Goal: Transaction & Acquisition: Purchase product/service

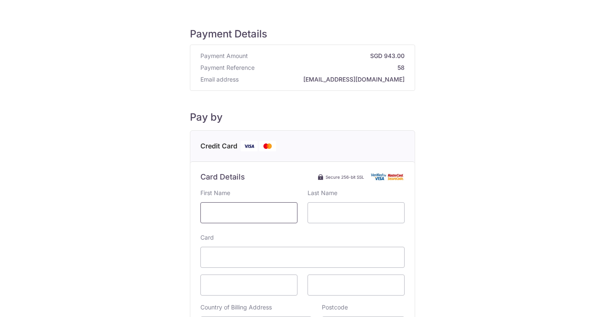
click at [229, 217] on input "text" at bounding box center [249, 212] width 97 height 21
type input "5"
type input "Jehyun"
type input "Jeon"
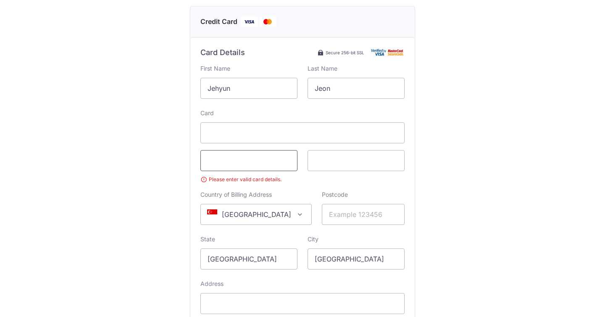
scroll to position [127, 0]
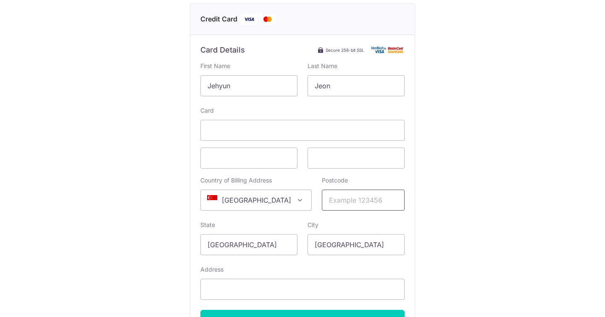
click at [345, 201] on input "Postcode" at bounding box center [363, 200] width 83 height 21
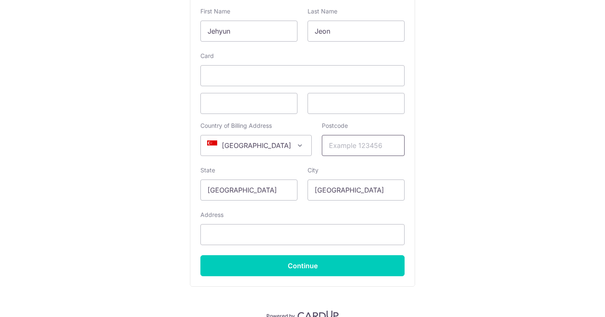
scroll to position [181, 0]
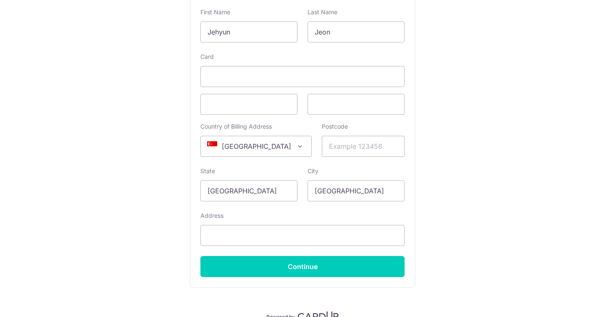
click at [261, 146] on span "[GEOGRAPHIC_DATA]" at bounding box center [256, 146] width 111 height 20
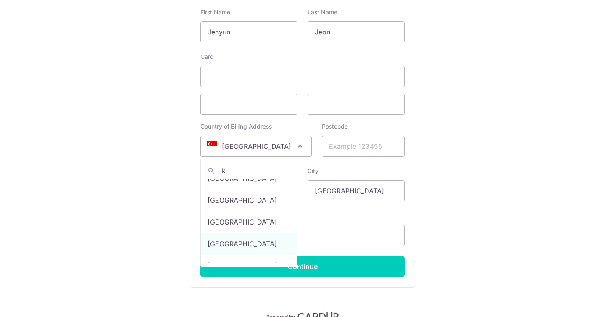
scroll to position [0, 0]
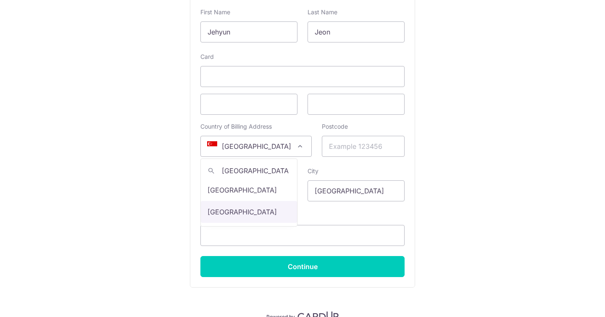
type input "[GEOGRAPHIC_DATA]"
select select "122"
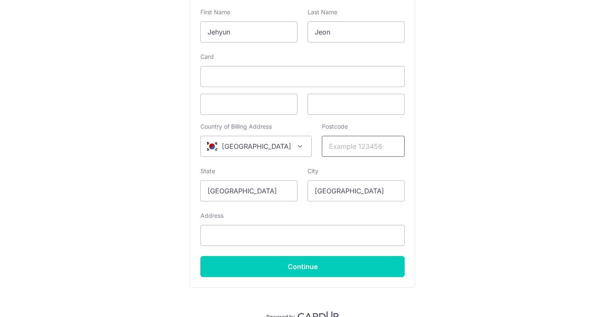
click at [336, 146] on input "Postcode" at bounding box center [363, 146] width 83 height 21
type input "16894"
click at [272, 191] on input "[GEOGRAPHIC_DATA]" at bounding box center [249, 190] width 97 height 21
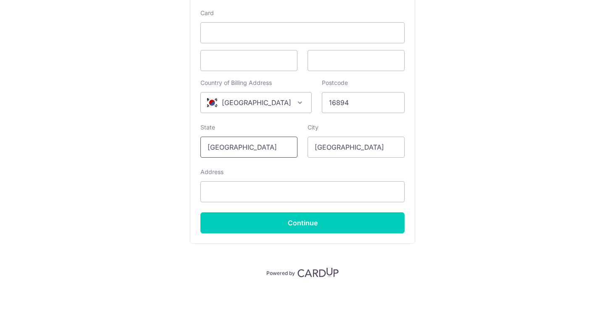
scroll to position [224, 0]
click at [275, 195] on input "Address" at bounding box center [303, 192] width 204 height 21
click at [256, 147] on input "[GEOGRAPHIC_DATA]" at bounding box center [249, 147] width 97 height 21
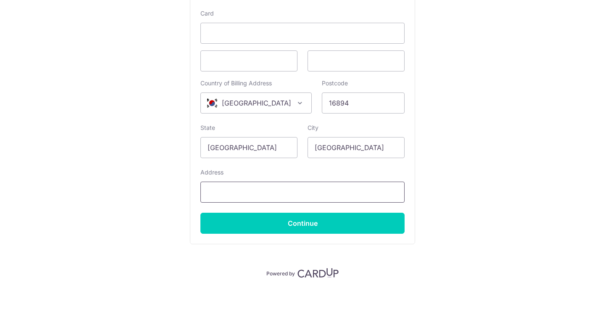
click at [227, 192] on input "Address" at bounding box center [303, 192] width 204 height 21
paste input "[STREET_ADDRESS][PERSON_NAME][PERSON_NAME]"
type input "[STREET_ADDRESS][PERSON_NAME][PERSON_NAME]"
click at [241, 153] on input "[GEOGRAPHIC_DATA]" at bounding box center [249, 147] width 97 height 21
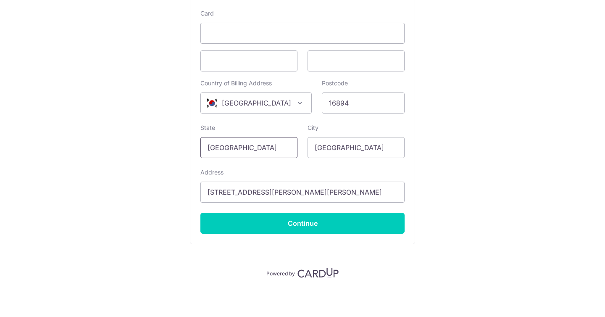
scroll to position [0, 0]
click at [245, 150] on input "[GEOGRAPHIC_DATA]" at bounding box center [249, 147] width 97 height 21
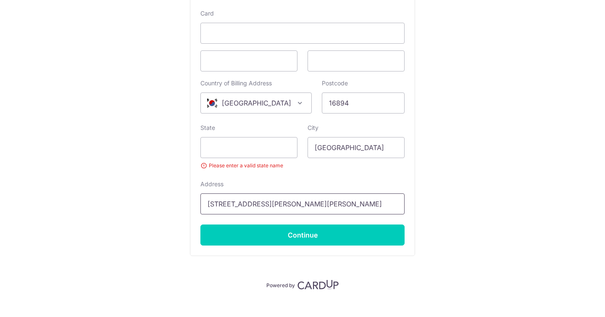
drag, startPoint x: 305, startPoint y: 204, endPoint x: 327, endPoint y: 204, distance: 21.9
click at [327, 204] on input "[STREET_ADDRESS][PERSON_NAME][PERSON_NAME]" at bounding box center [303, 203] width 204 height 21
click at [248, 152] on input "State" at bounding box center [249, 147] width 97 height 21
click at [343, 148] on input "[GEOGRAPHIC_DATA]" at bounding box center [356, 147] width 97 height 21
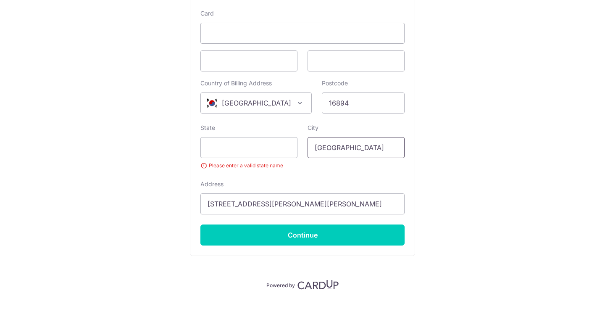
paste input "Yongin"
type input "Yongin"
click at [345, 204] on input "[STREET_ADDRESS][PERSON_NAME][PERSON_NAME]" at bounding box center [303, 203] width 204 height 21
click at [243, 139] on input "State" at bounding box center [249, 147] width 97 height 21
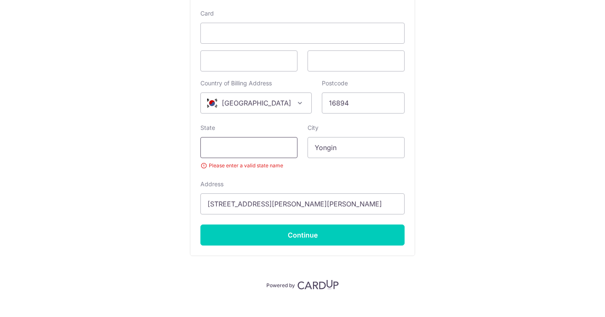
paste input "Gyeonggi"
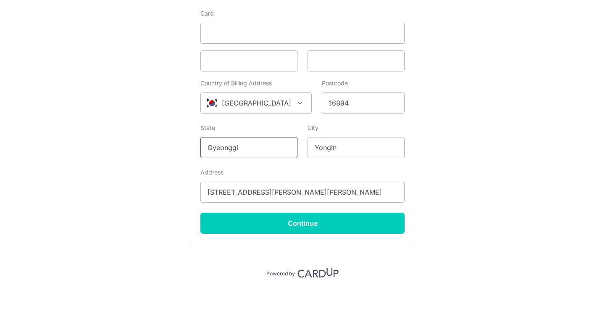
type input "Gyeonggi"
click at [206, 128] on label "State" at bounding box center [208, 128] width 15 height 8
click at [206, 137] on input "Gyeonggi" at bounding box center [249, 147] width 97 height 21
click at [101, 148] on div "Payment Details Payment Amount SGD 943.00 Payment Reference 58 Email address [E…" at bounding box center [302, 33] width 565 height 488
click at [259, 148] on input "Gyeonggi" at bounding box center [249, 147] width 97 height 21
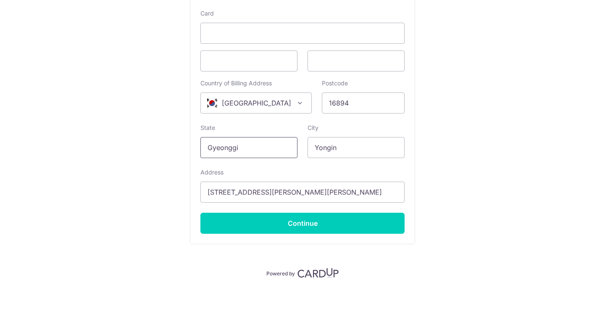
scroll to position [224, 0]
click at [465, 195] on div "Payment Details Payment Amount SGD 943.00 Payment Reference 58 Email address [E…" at bounding box center [302, 33] width 565 height 488
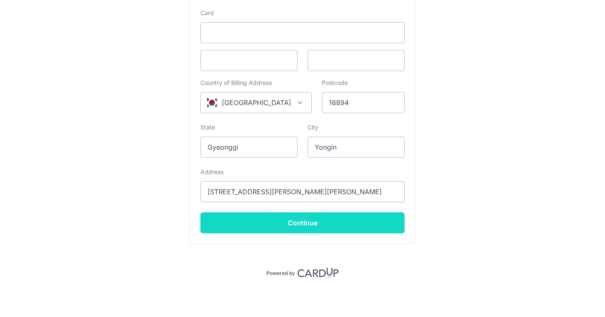
click at [322, 223] on input "Continue" at bounding box center [303, 222] width 204 height 21
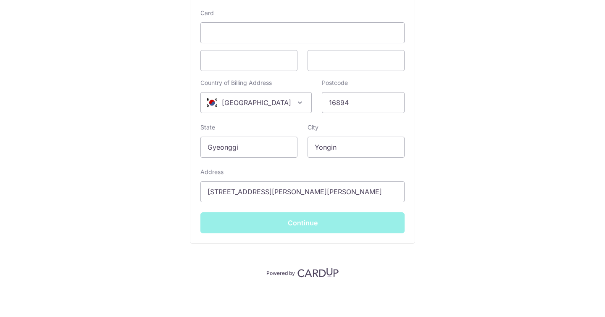
type input "**** 3747"
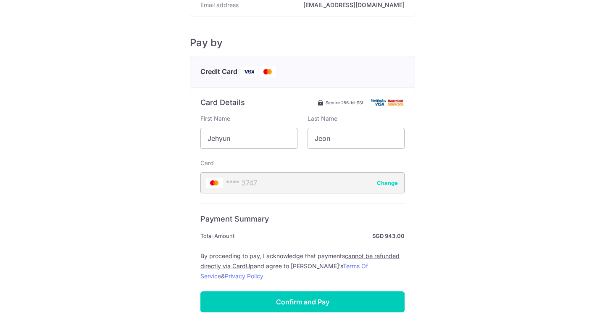
scroll to position [134, 0]
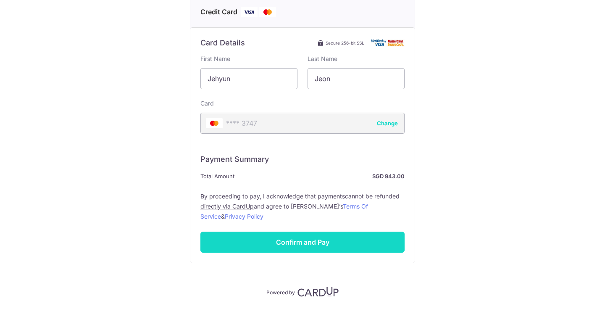
click at [316, 245] on input "Confirm and Pay" at bounding box center [303, 242] width 204 height 21
